Goal: Check status

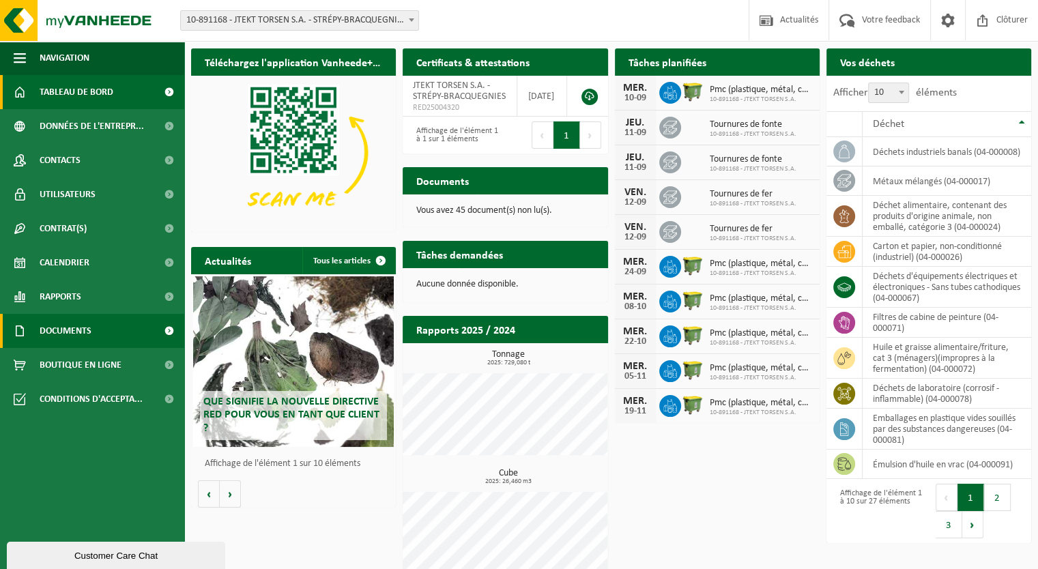
click at [169, 339] on span at bounding box center [169, 331] width 31 height 34
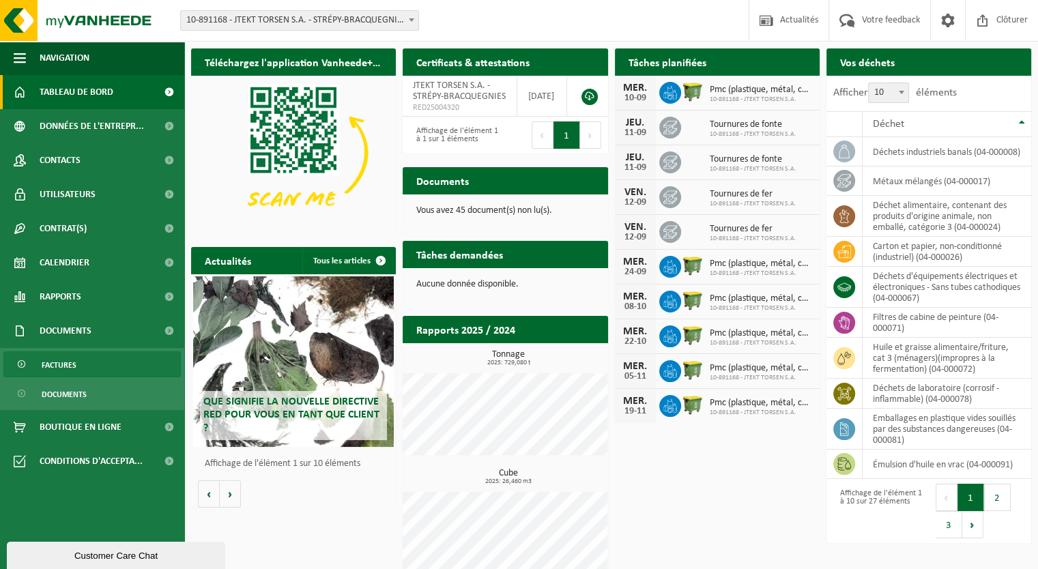
click at [31, 369] on link "Factures" at bounding box center [91, 364] width 177 height 26
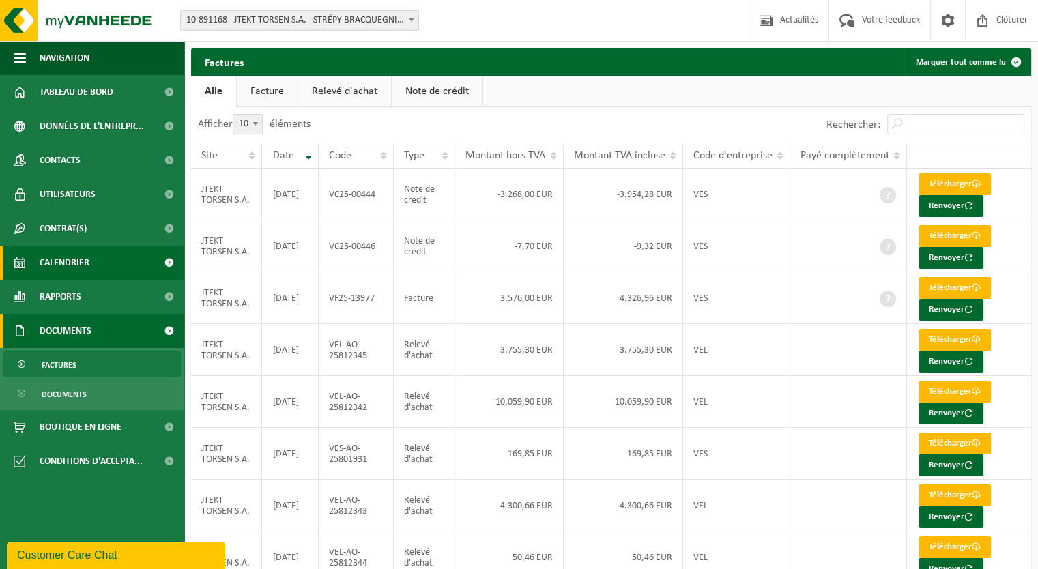
click at [63, 263] on span "Calendrier" at bounding box center [65, 263] width 50 height 34
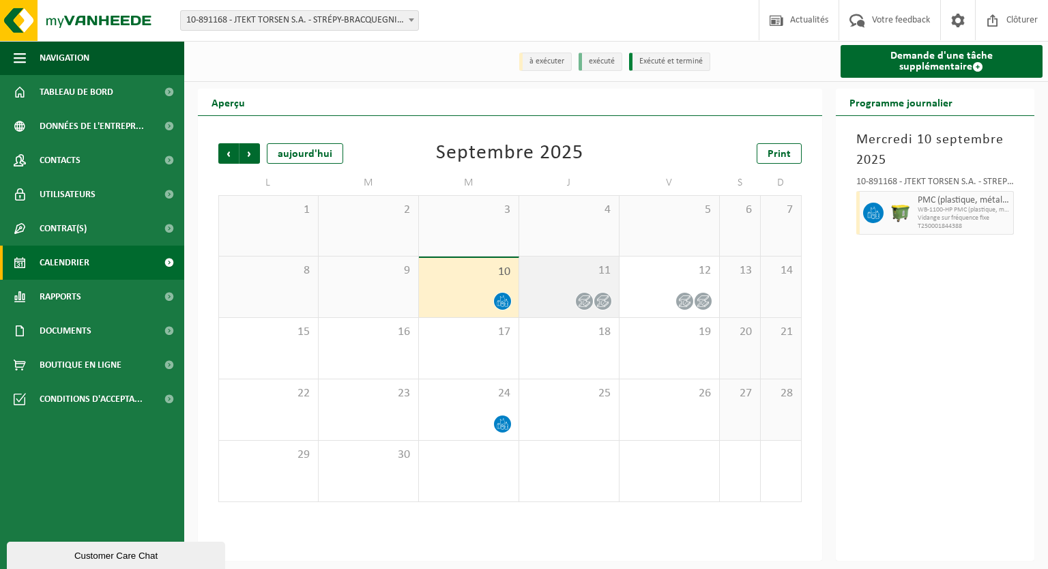
click at [554, 278] on span "11" at bounding box center [569, 270] width 86 height 15
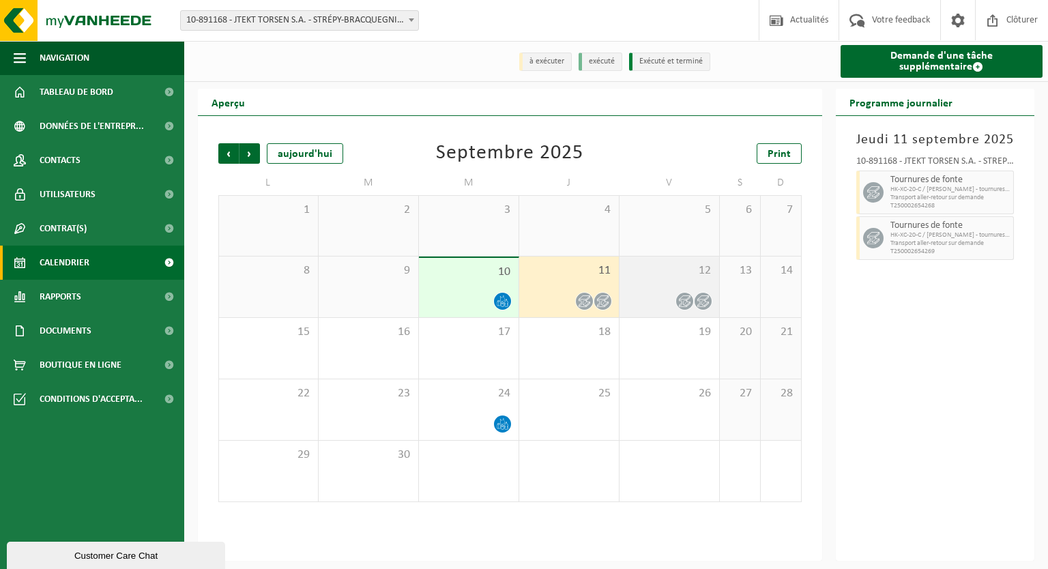
click at [663, 285] on div "12" at bounding box center [670, 287] width 100 height 61
